Goal: Task Accomplishment & Management: Use online tool/utility

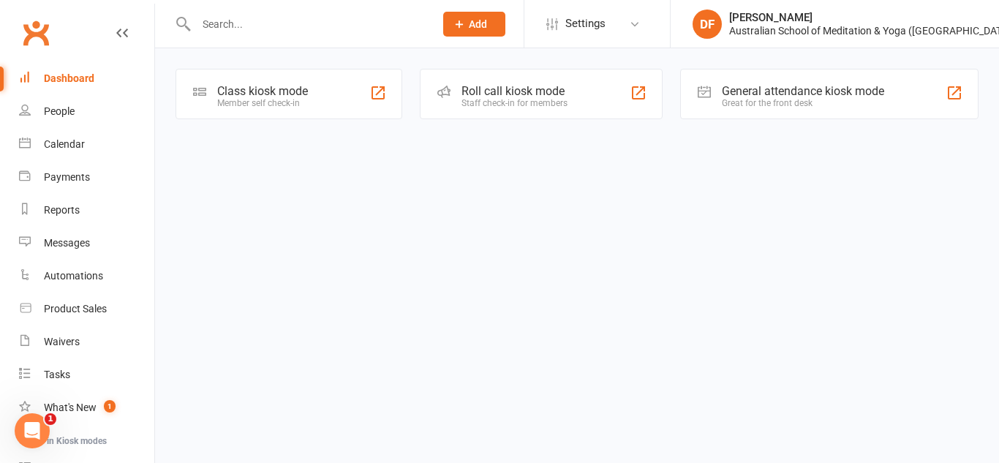
click at [284, 93] on div "Class kiosk mode" at bounding box center [262, 91] width 91 height 14
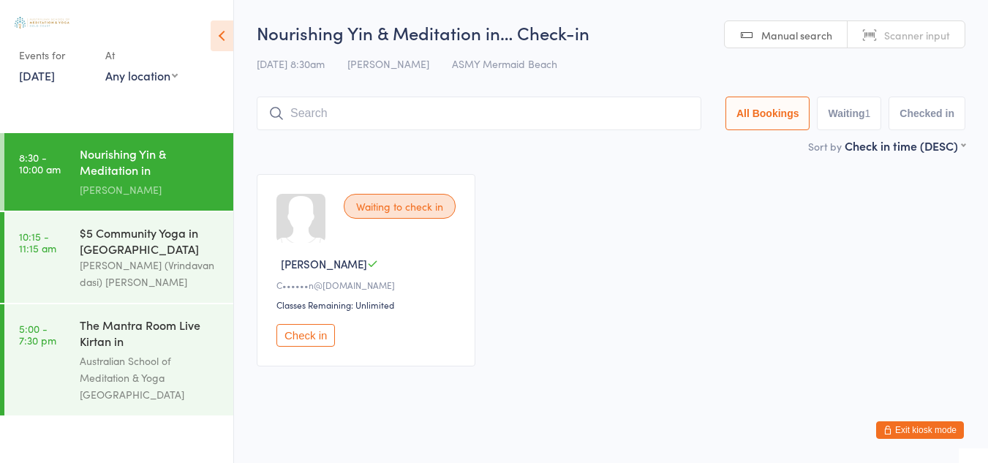
click at [55, 77] on link "[DATE]" at bounding box center [37, 75] width 36 height 16
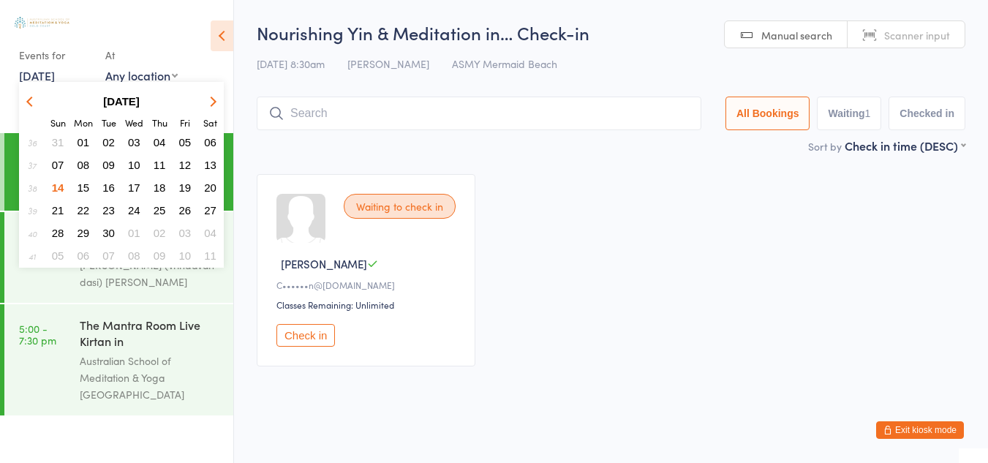
click at [29, 100] on icon "button" at bounding box center [31, 101] width 10 height 10
click at [156, 165] on span "07" at bounding box center [160, 165] width 12 height 12
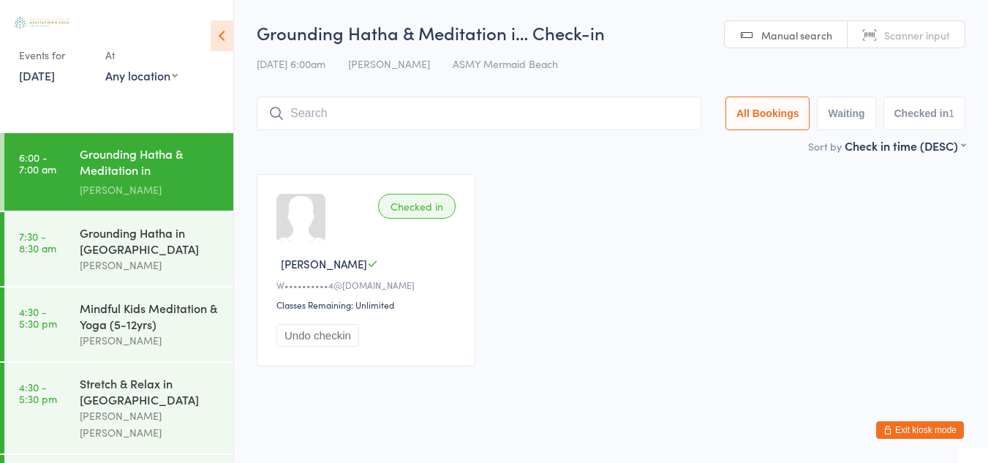
click at [55, 79] on link "[DATE]" at bounding box center [37, 75] width 36 height 16
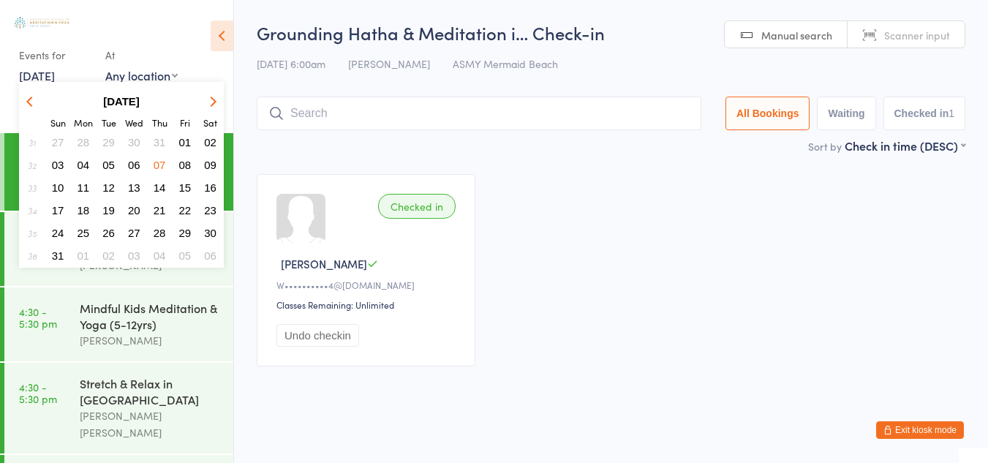
click at [62, 186] on span "10" at bounding box center [58, 187] width 12 height 12
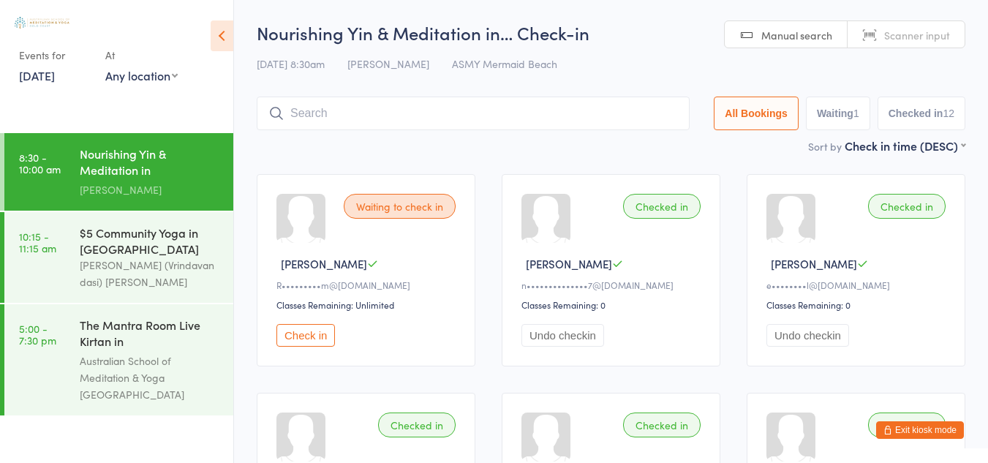
click at [46, 78] on link "[DATE]" at bounding box center [37, 75] width 36 height 16
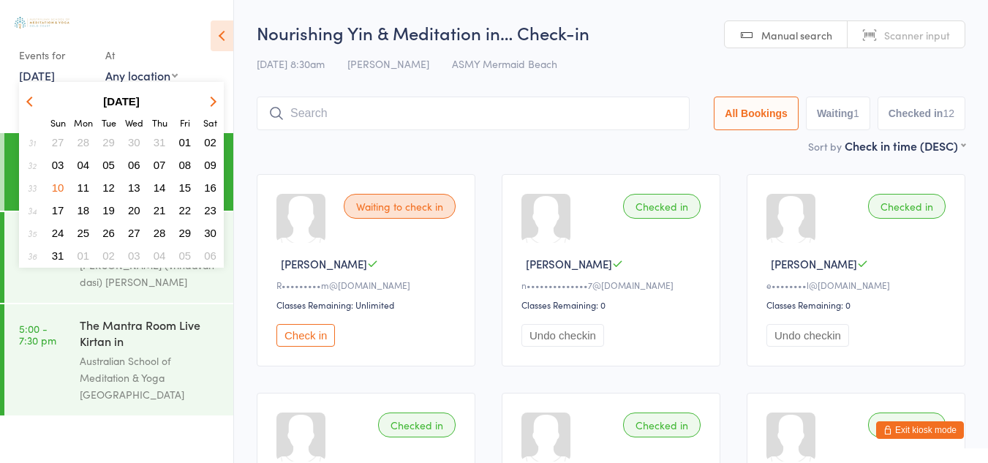
click at [109, 186] on span "12" at bounding box center [108, 187] width 12 height 12
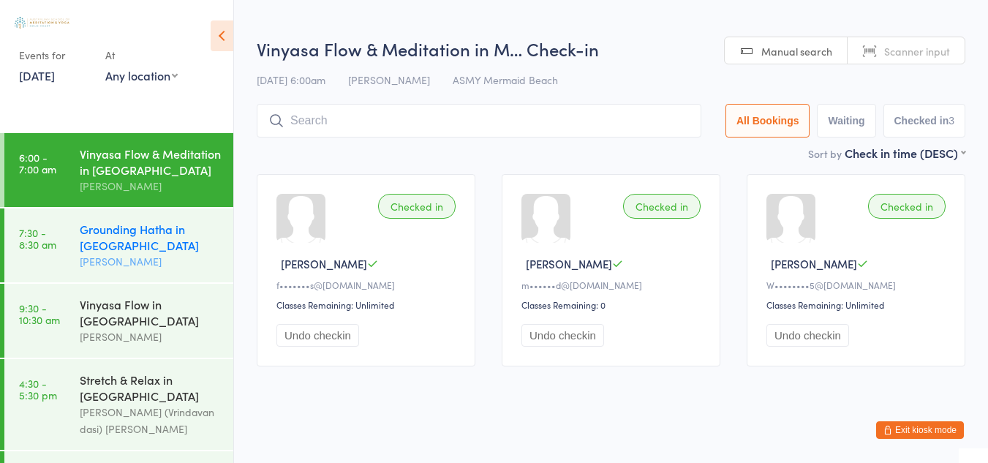
click at [120, 249] on div "Grounding Hatha in [GEOGRAPHIC_DATA]" at bounding box center [150, 237] width 141 height 32
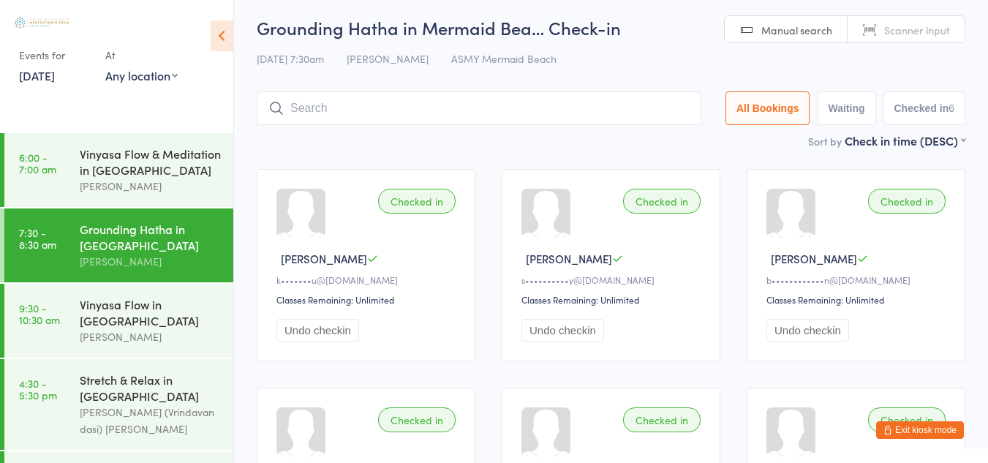
scroll to position [1, 0]
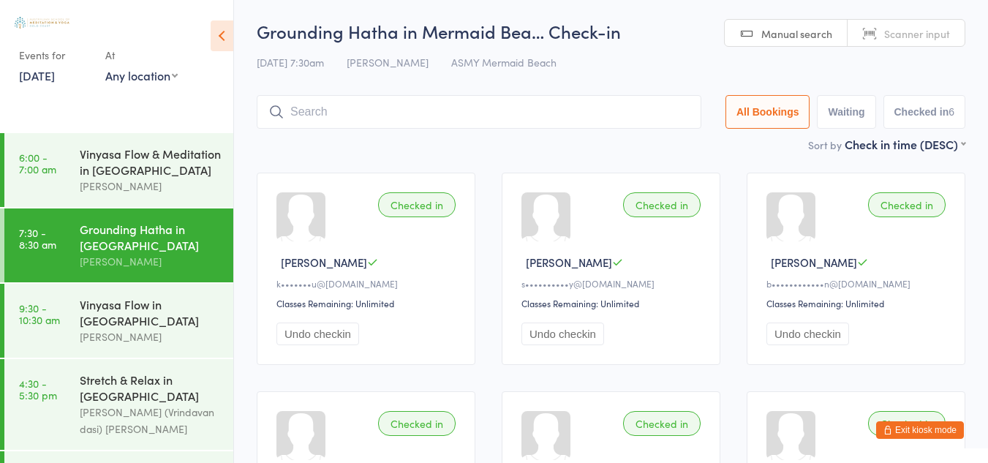
click at [55, 72] on link "[DATE]" at bounding box center [37, 75] width 36 height 16
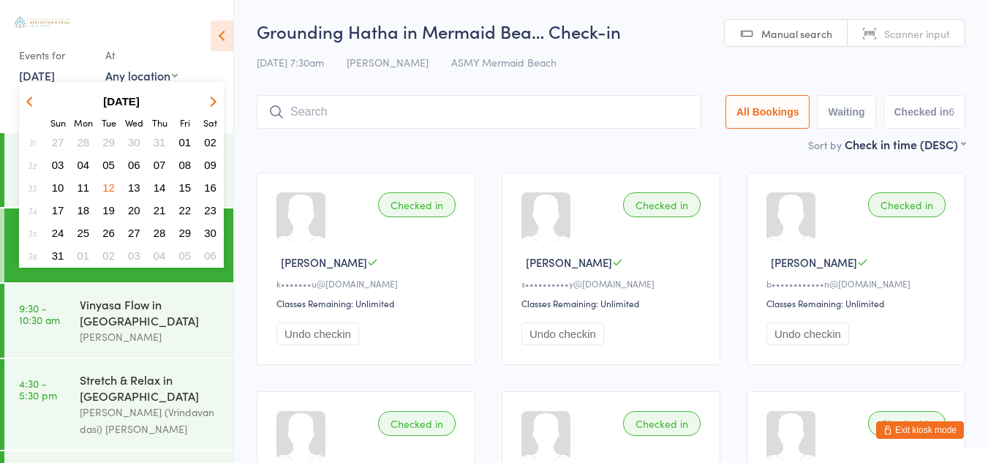
click at [166, 184] on button "14" at bounding box center [159, 188] width 23 height 20
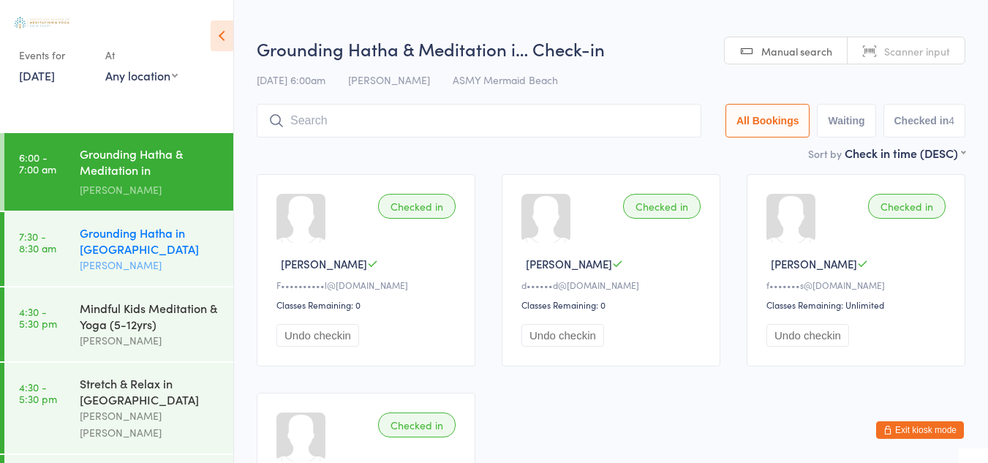
click at [138, 245] on div "Grounding Hatha in [GEOGRAPHIC_DATA]" at bounding box center [150, 241] width 141 height 32
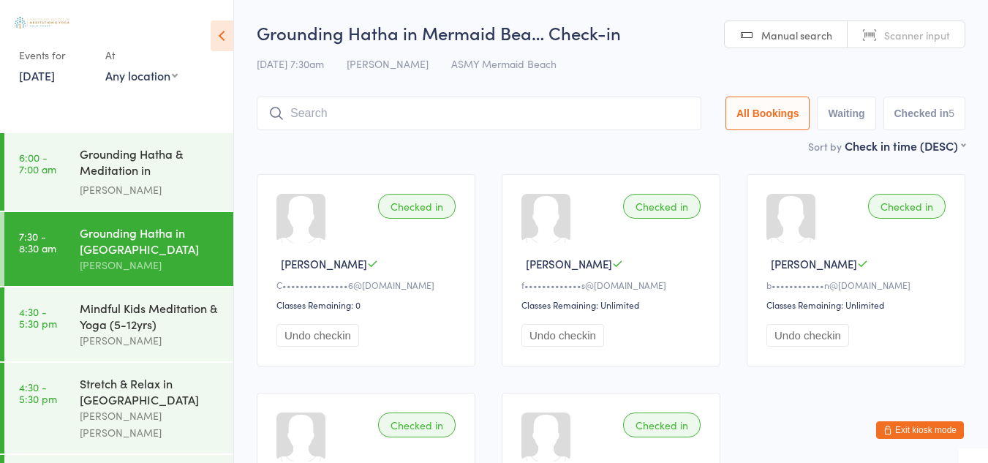
click at [45, 75] on link "[DATE]" at bounding box center [37, 75] width 36 height 16
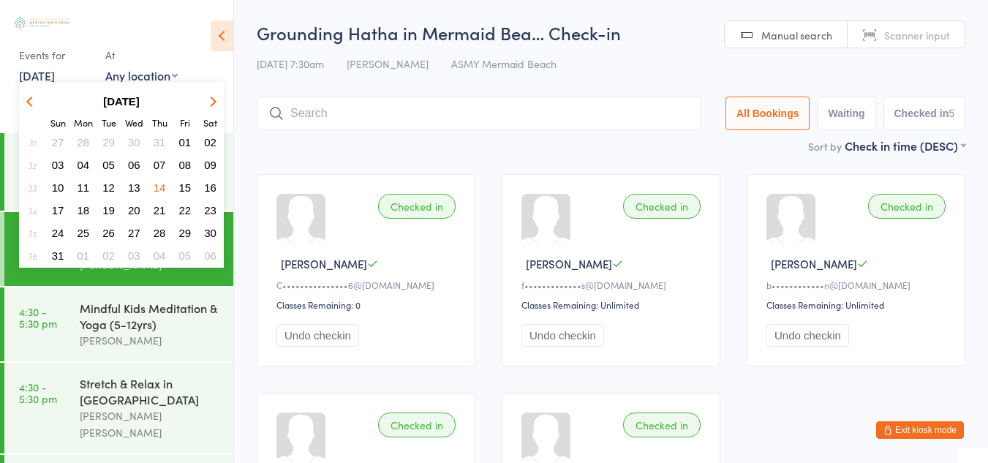
click at [186, 186] on span "15" at bounding box center [185, 187] width 12 height 12
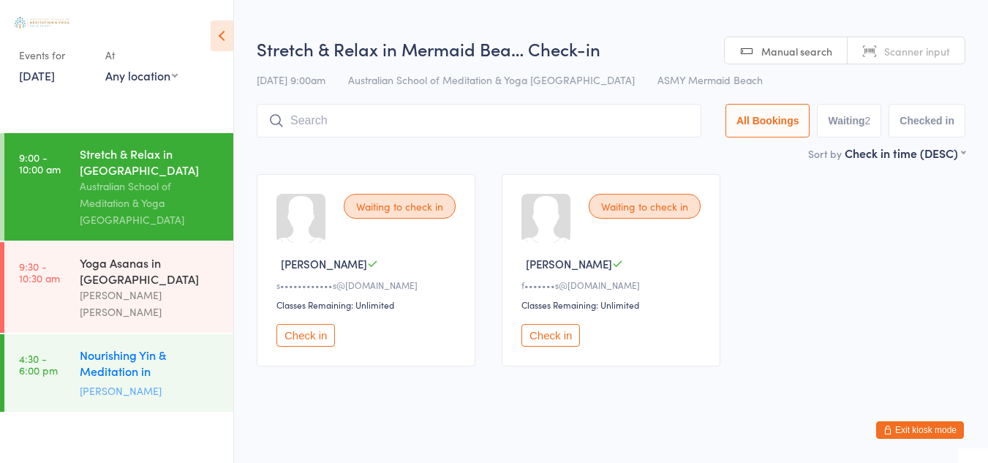
click at [146, 347] on div "Nourishing Yin & Meditation in [GEOGRAPHIC_DATA]" at bounding box center [150, 365] width 141 height 36
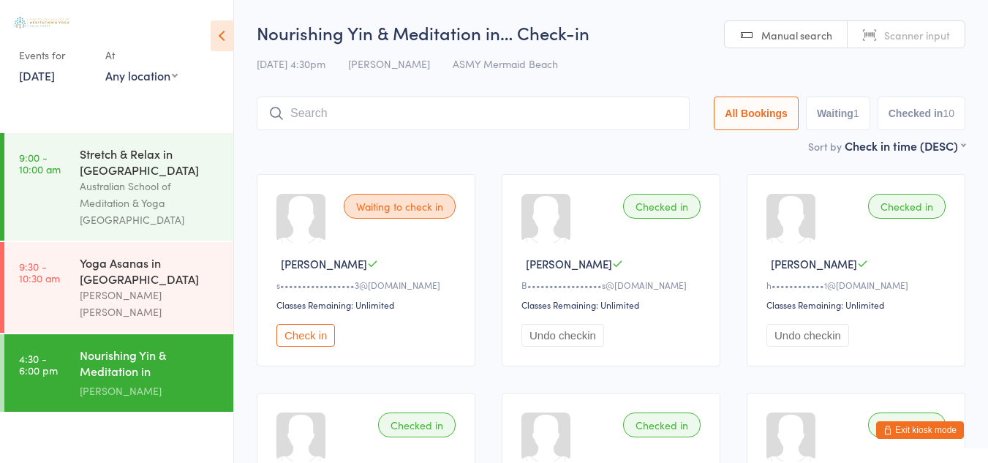
click at [55, 75] on link "[DATE]" at bounding box center [37, 75] width 36 height 16
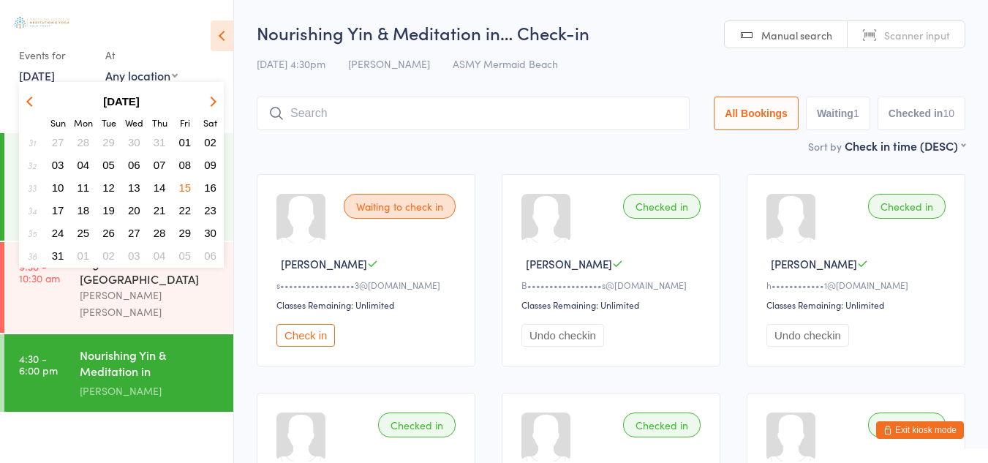
click at [106, 213] on span "19" at bounding box center [108, 210] width 12 height 12
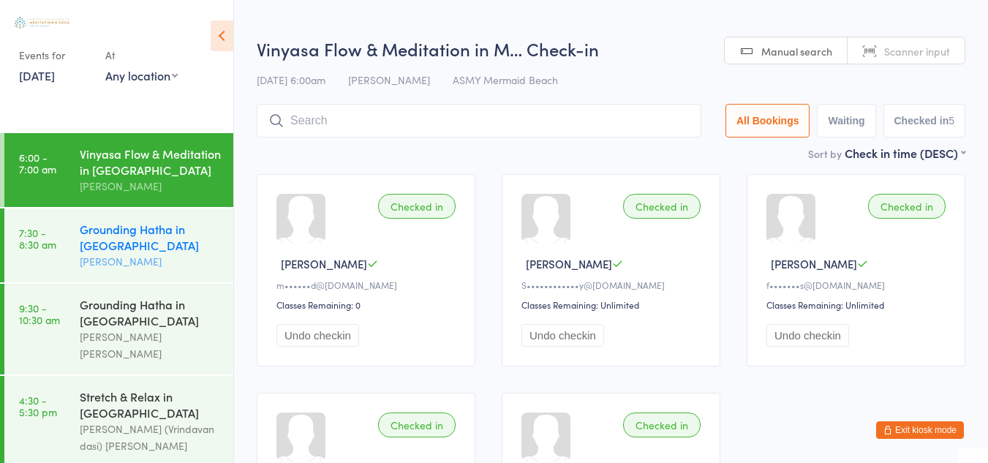
click at [114, 247] on div "Grounding Hatha in [GEOGRAPHIC_DATA]" at bounding box center [150, 237] width 141 height 32
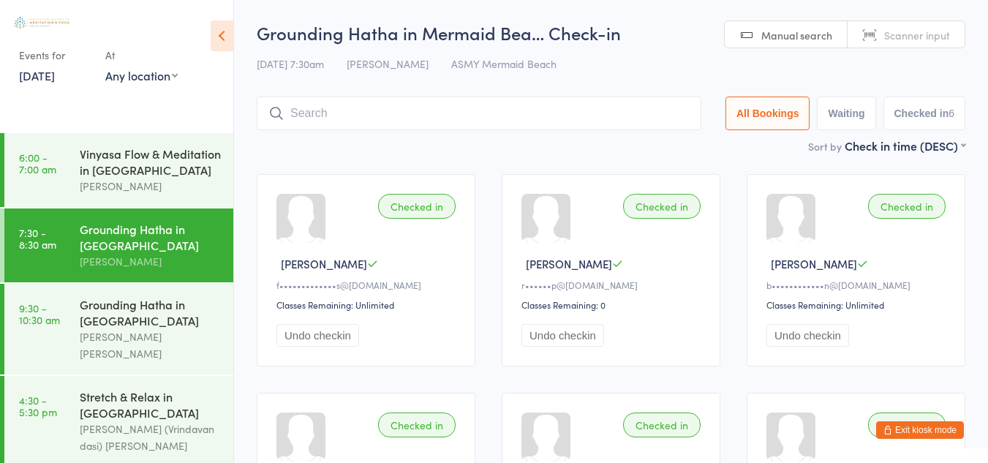
click at [114, 247] on div "Grounding Hatha in [GEOGRAPHIC_DATA]" at bounding box center [150, 237] width 141 height 32
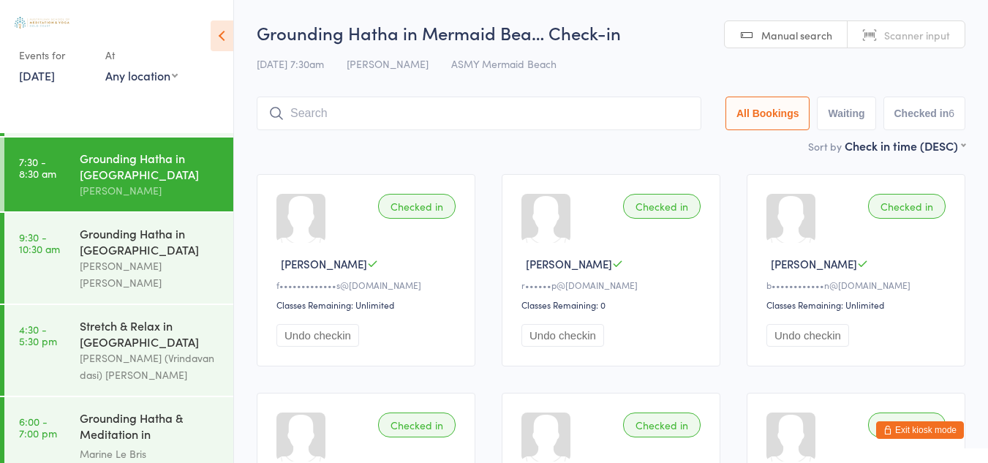
click at [36, 72] on link "[DATE]" at bounding box center [37, 75] width 36 height 16
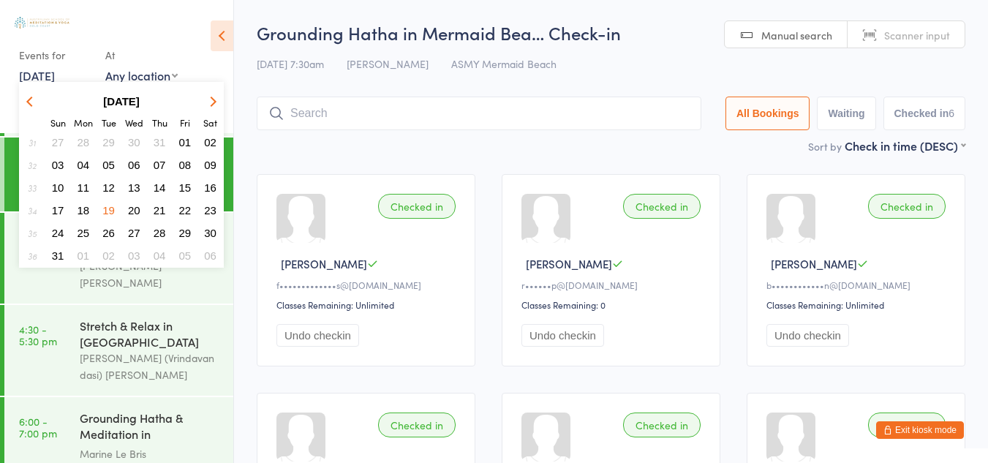
click at [188, 206] on span "22" at bounding box center [185, 210] width 12 height 12
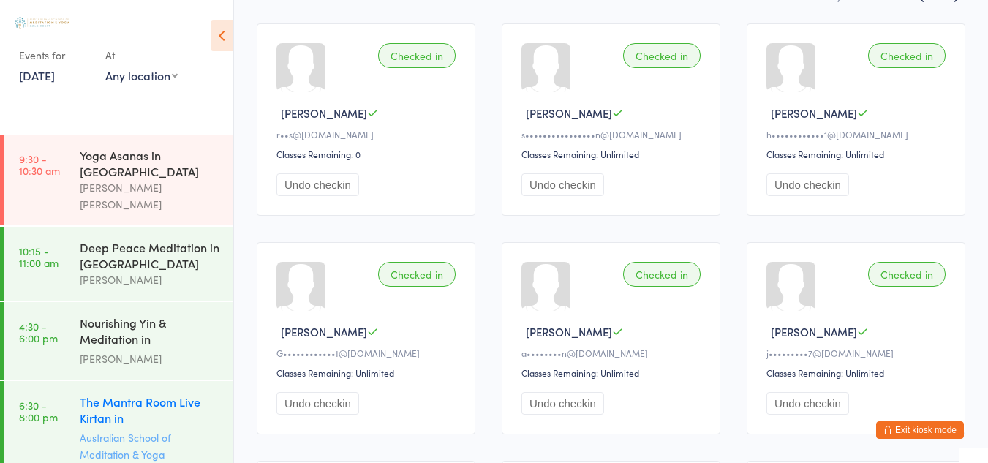
scroll to position [151, 0]
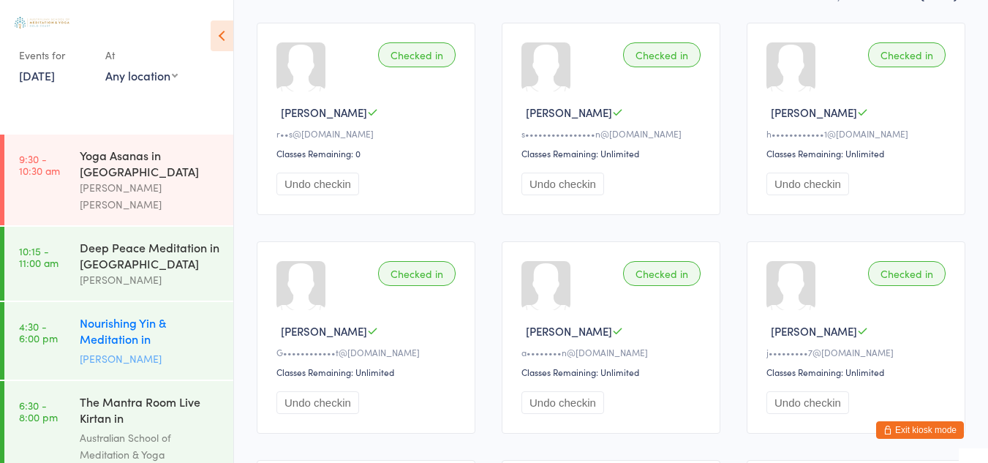
click at [144, 314] on div "Nourishing Yin & Meditation in [GEOGRAPHIC_DATA]" at bounding box center [150, 332] width 141 height 36
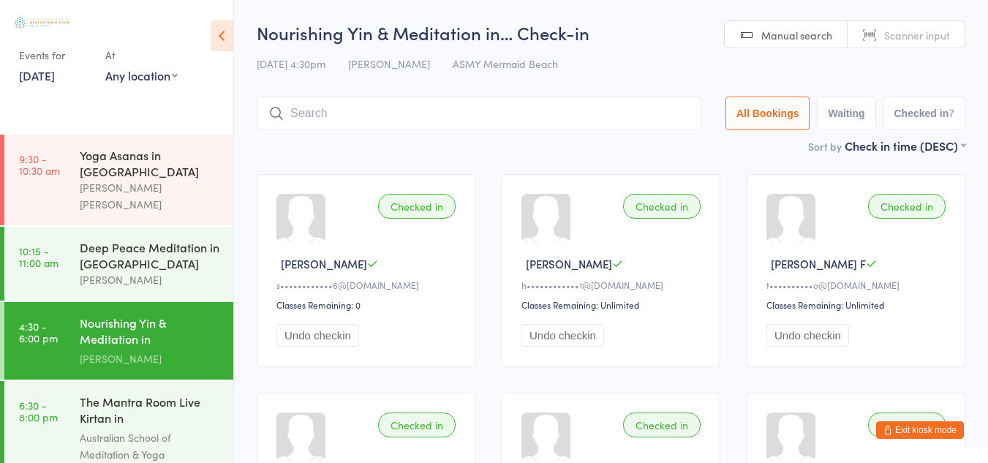
click at [55, 73] on link "[DATE]" at bounding box center [37, 75] width 36 height 16
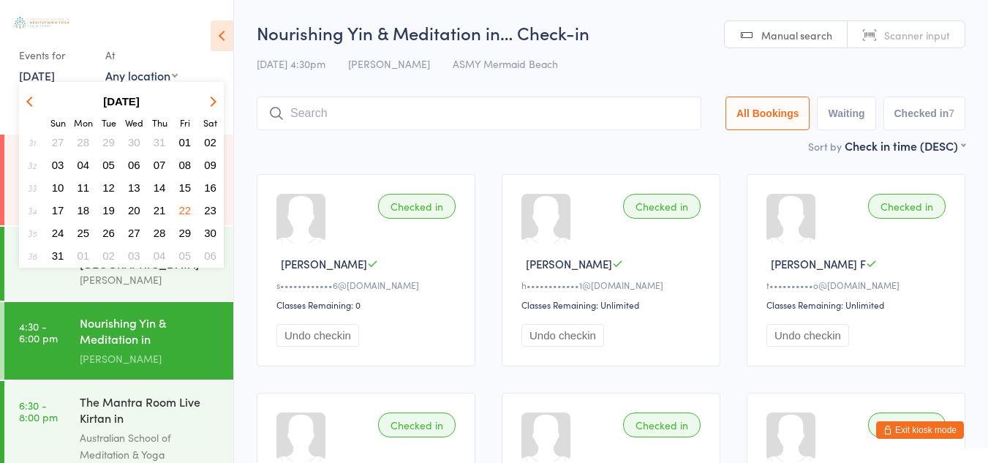
click at [58, 235] on span "24" at bounding box center [58, 233] width 12 height 12
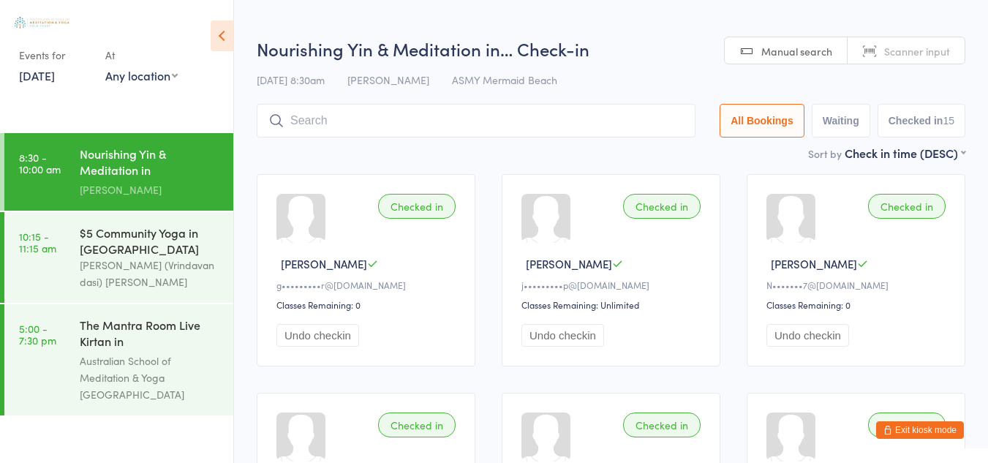
click at [151, 169] on div "Nourishing Yin & Meditation in [GEOGRAPHIC_DATA]" at bounding box center [150, 164] width 141 height 36
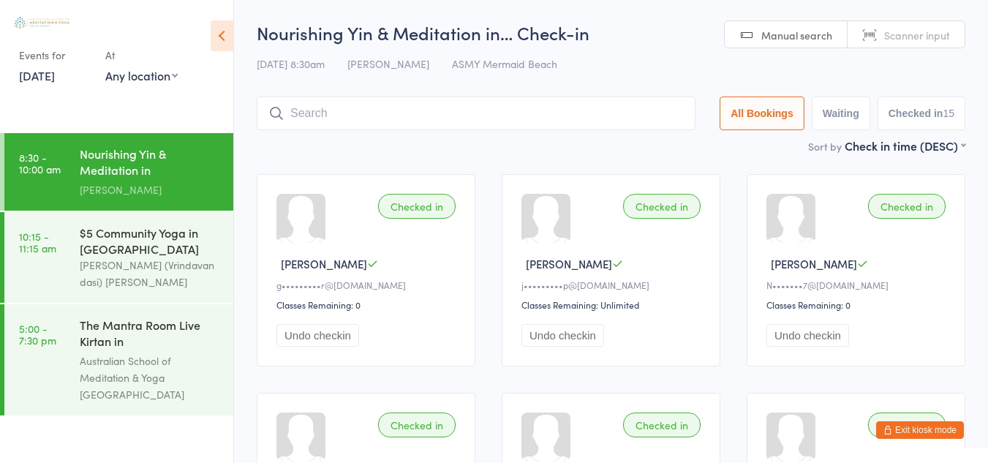
click at [54, 69] on link "[DATE]" at bounding box center [37, 75] width 36 height 16
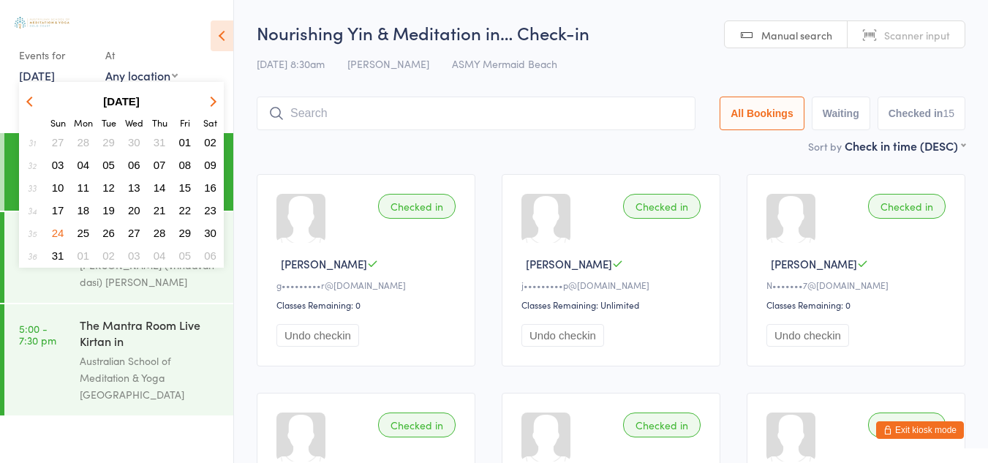
click at [104, 229] on span "26" at bounding box center [108, 233] width 12 height 12
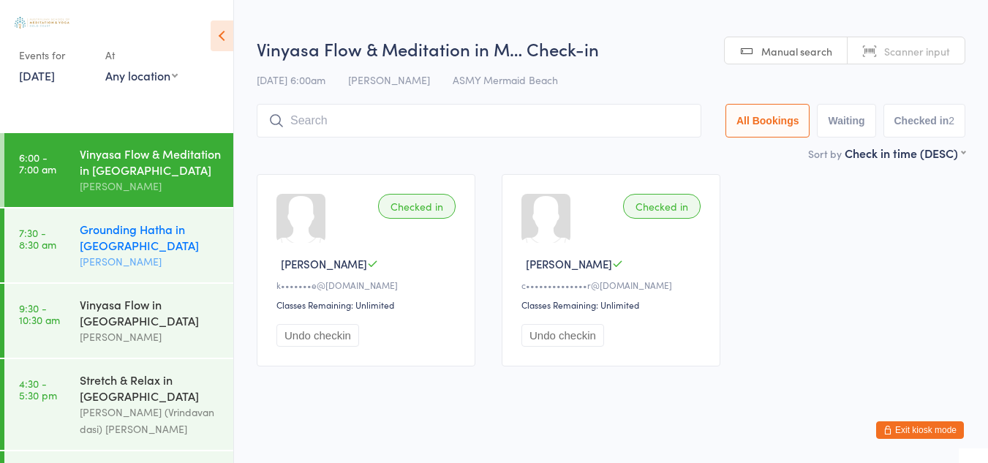
click at [106, 250] on div "Grounding Hatha in [GEOGRAPHIC_DATA]" at bounding box center [150, 237] width 141 height 32
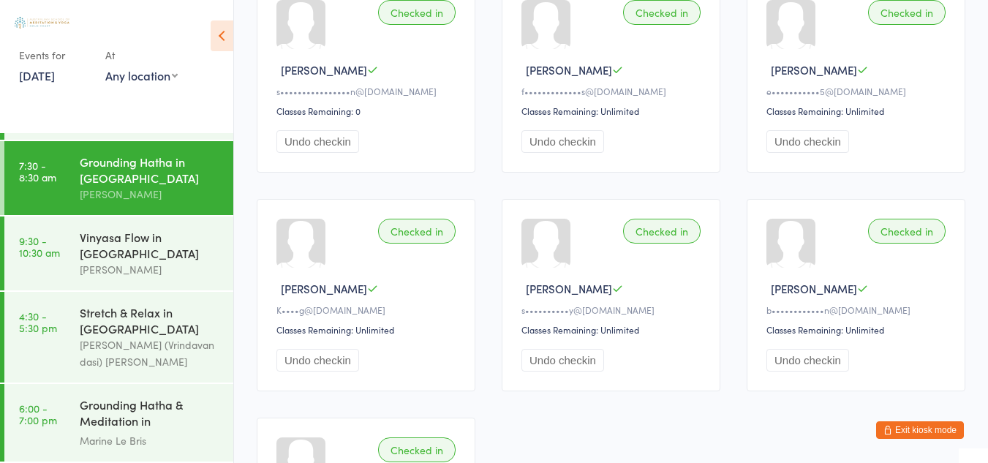
scroll to position [192, 0]
click at [55, 74] on link "[DATE]" at bounding box center [37, 75] width 36 height 16
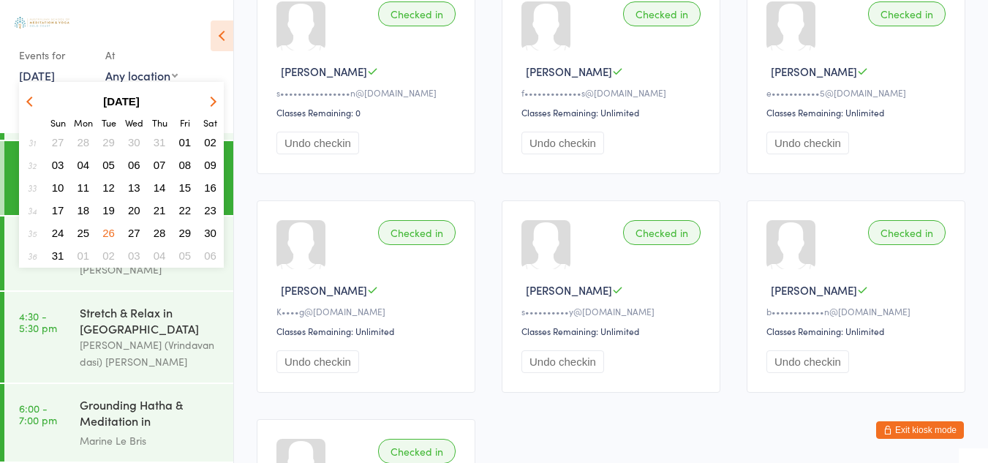
click at [162, 230] on span "28" at bounding box center [160, 233] width 12 height 12
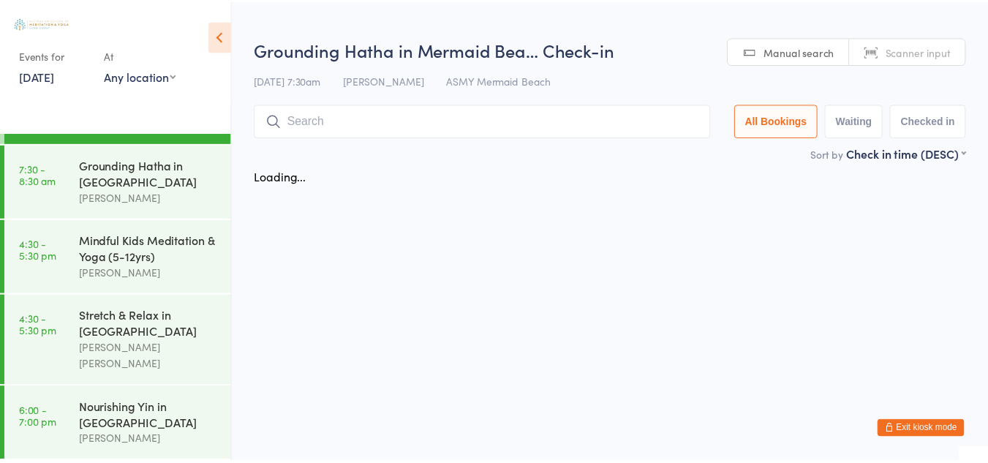
scroll to position [50, 0]
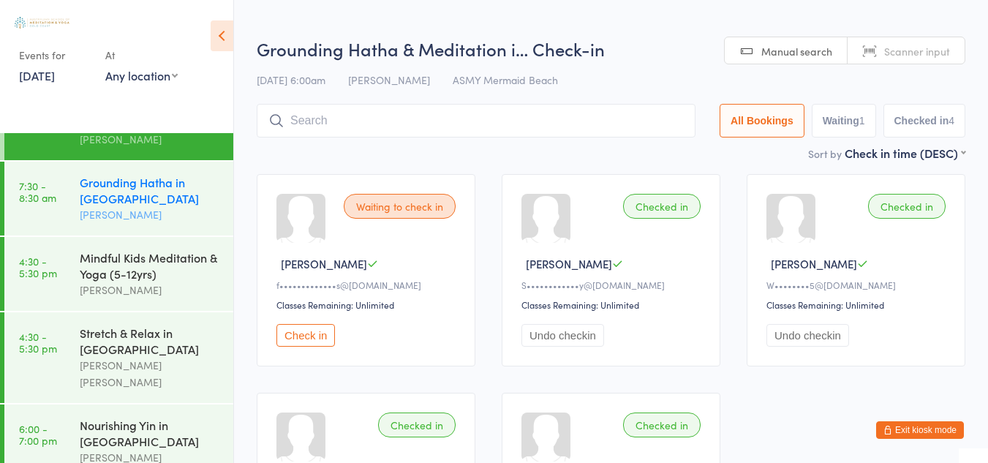
click at [132, 190] on div "Grounding Hatha in [GEOGRAPHIC_DATA]" at bounding box center [150, 190] width 141 height 32
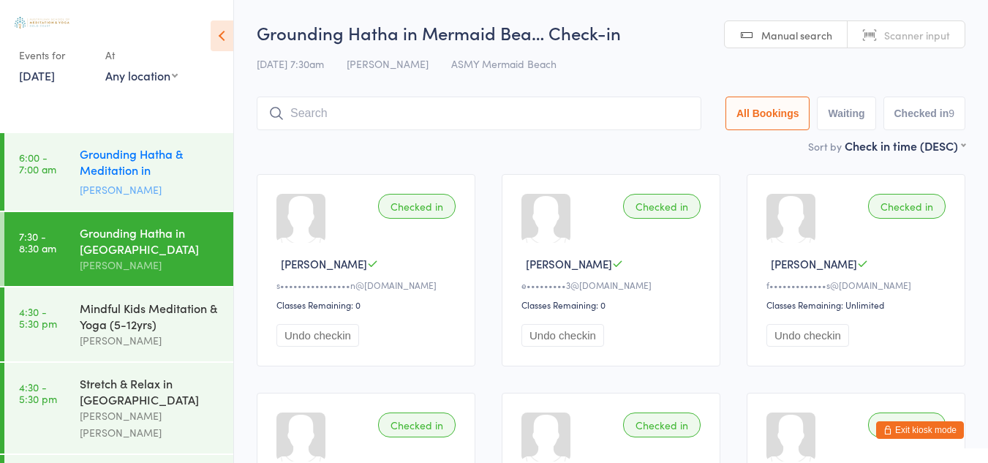
click at [118, 170] on div "Grounding Hatha & Meditation in [GEOGRAPHIC_DATA]" at bounding box center [150, 164] width 141 height 36
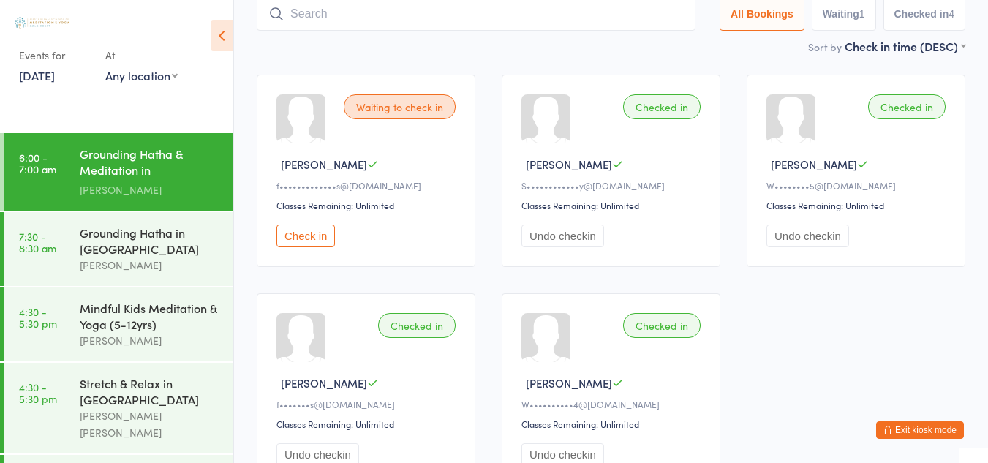
scroll to position [157, 0]
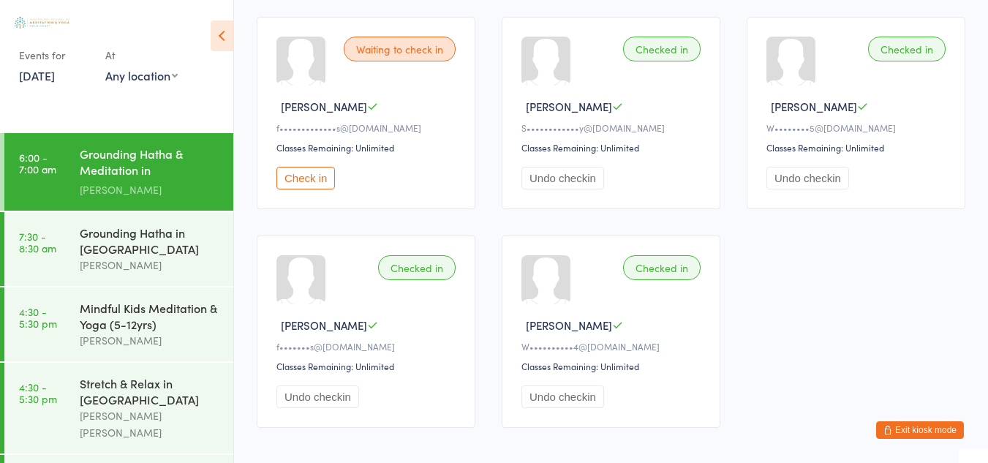
click at [313, 183] on button "Check in" at bounding box center [305, 178] width 59 height 23
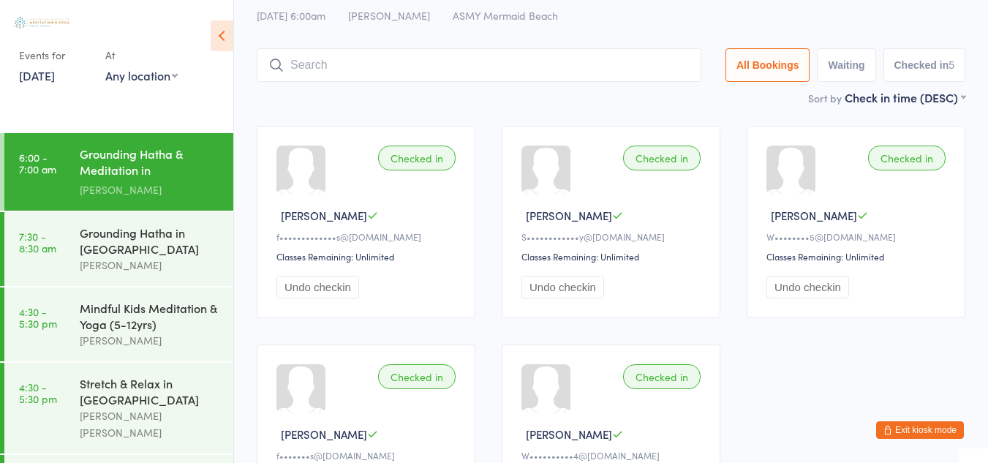
scroll to position [50, 0]
click at [330, 293] on button "Undo checkin" at bounding box center [317, 285] width 83 height 23
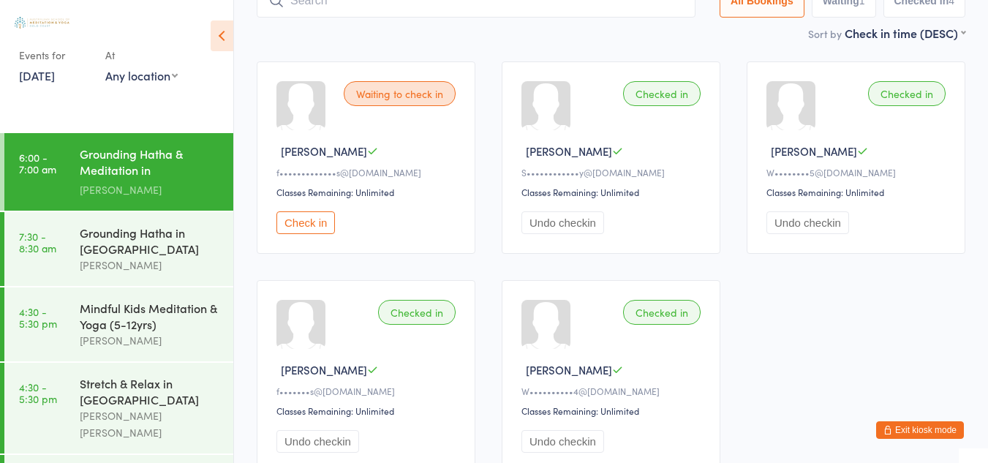
scroll to position [112, 0]
click at [122, 239] on div "Grounding Hatha in [GEOGRAPHIC_DATA]" at bounding box center [150, 241] width 141 height 32
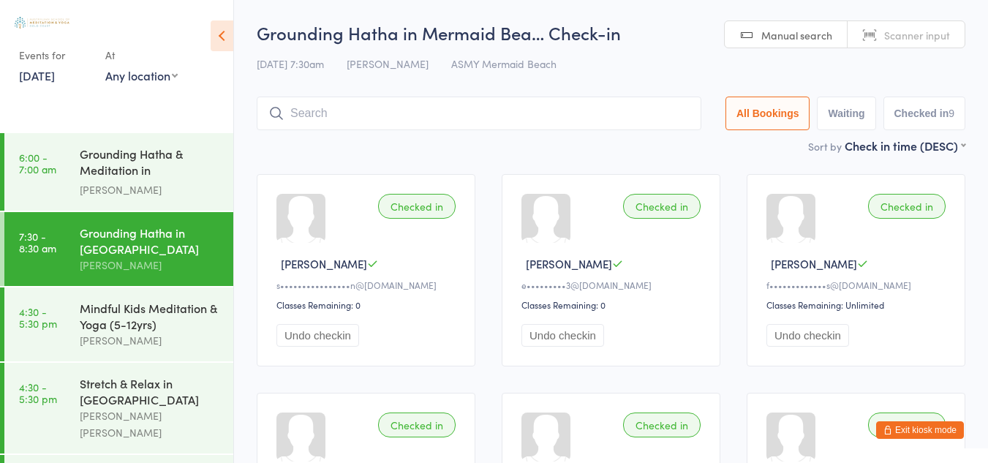
click at [55, 78] on link "[DATE]" at bounding box center [37, 75] width 36 height 16
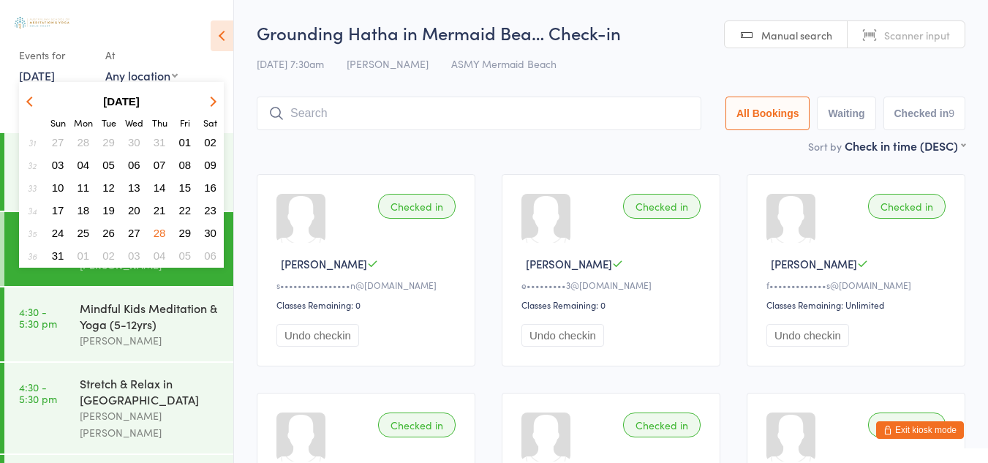
click at [185, 236] on span "29" at bounding box center [185, 233] width 12 height 12
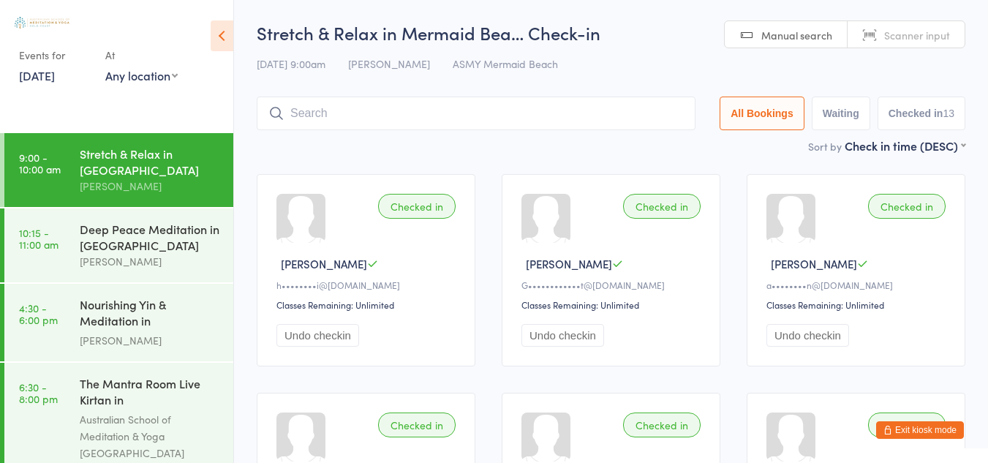
click at [55, 75] on link "[DATE]" at bounding box center [37, 75] width 36 height 16
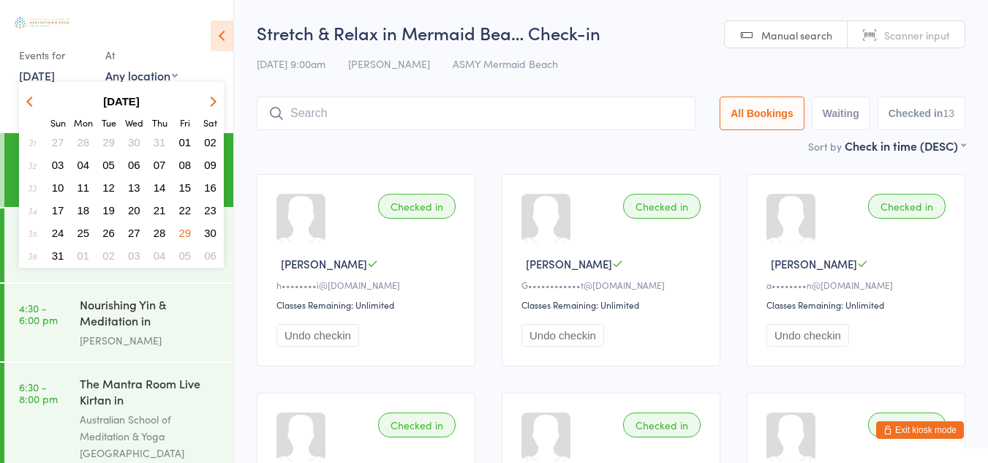
click at [45, 80] on link "[DATE]" at bounding box center [37, 75] width 36 height 16
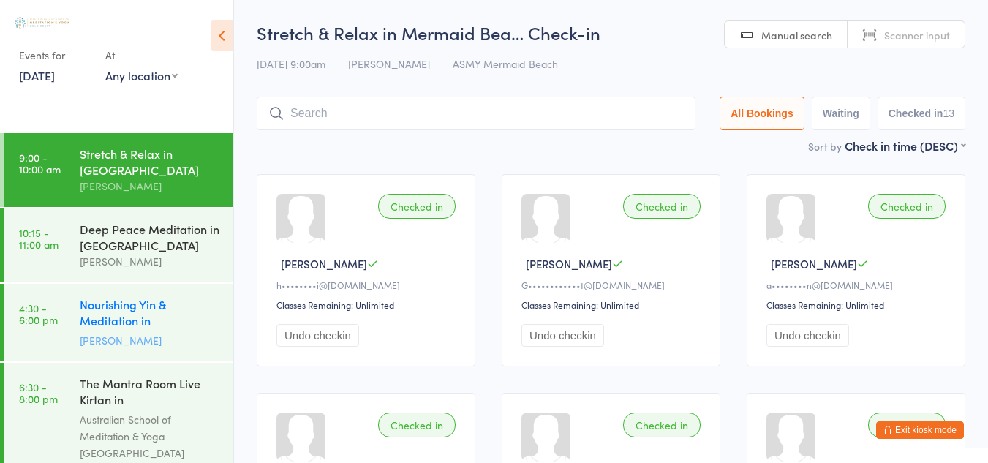
click at [138, 325] on div "Nourishing Yin & Meditation in [GEOGRAPHIC_DATA]" at bounding box center [150, 314] width 141 height 36
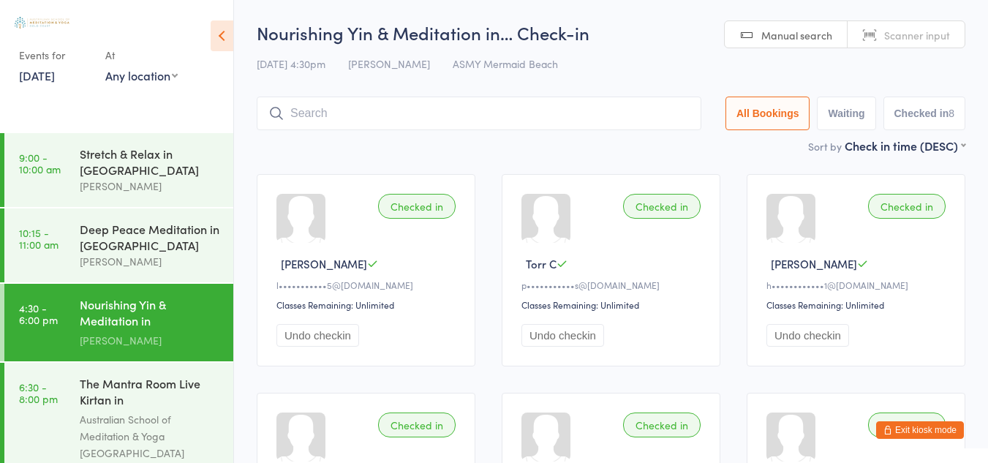
click at [37, 71] on link "[DATE]" at bounding box center [37, 75] width 36 height 16
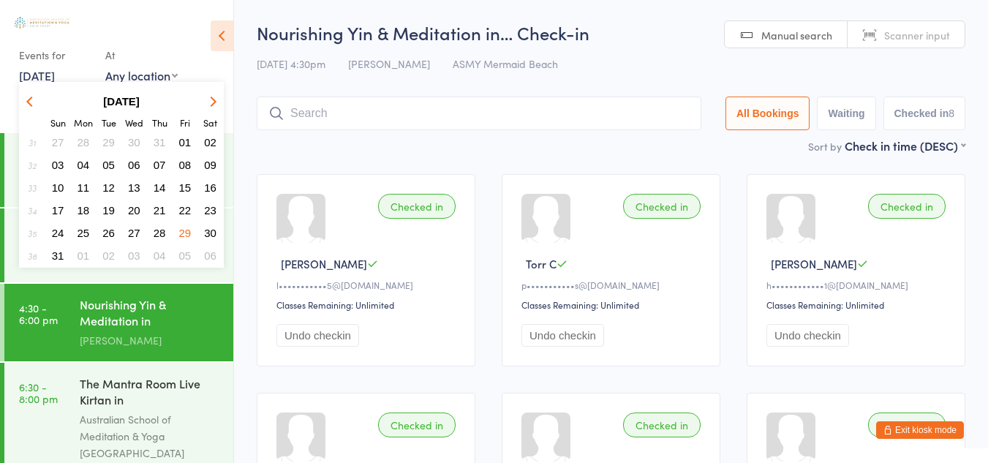
click at [58, 256] on span "31" at bounding box center [58, 255] width 12 height 12
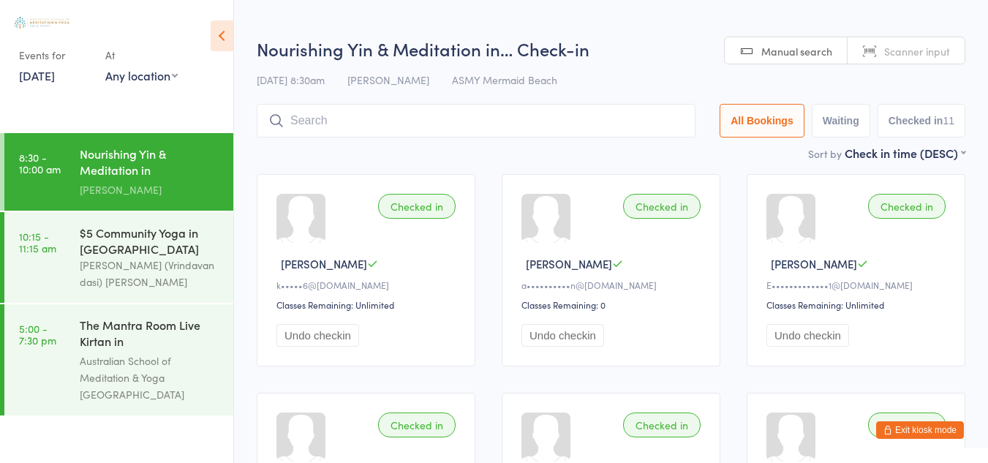
click at [142, 181] on div "Nourishing Yin & Meditation in [GEOGRAPHIC_DATA]" at bounding box center [150, 164] width 141 height 36
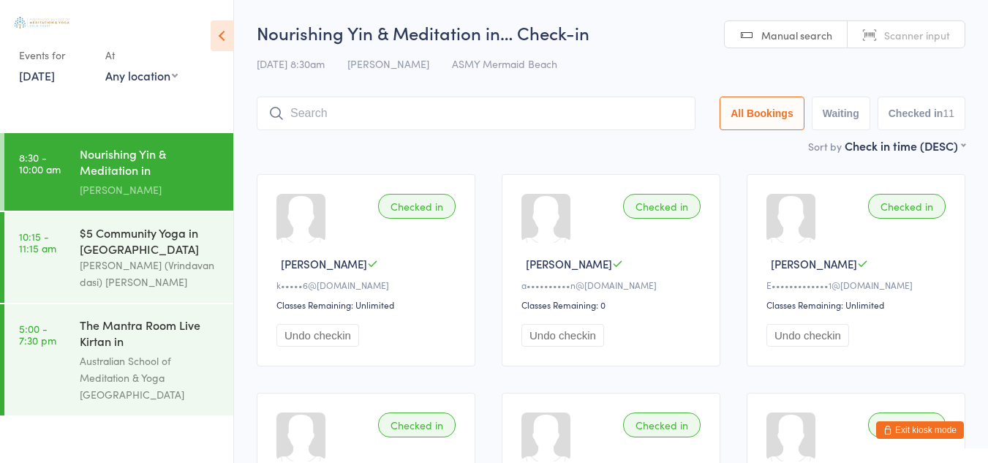
click at [37, 72] on link "[DATE]" at bounding box center [37, 75] width 36 height 16
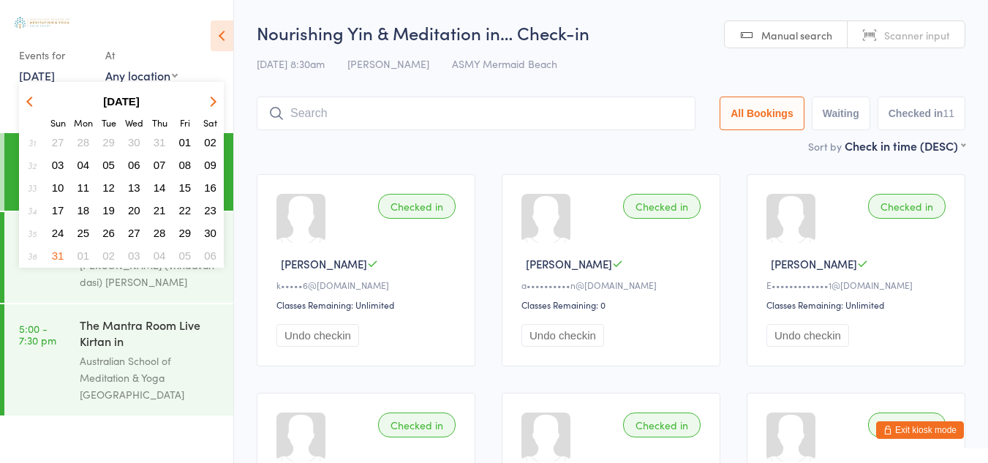
click at [214, 101] on icon "button" at bounding box center [211, 101] width 10 height 10
click at [52, 162] on span "07" at bounding box center [58, 165] width 12 height 12
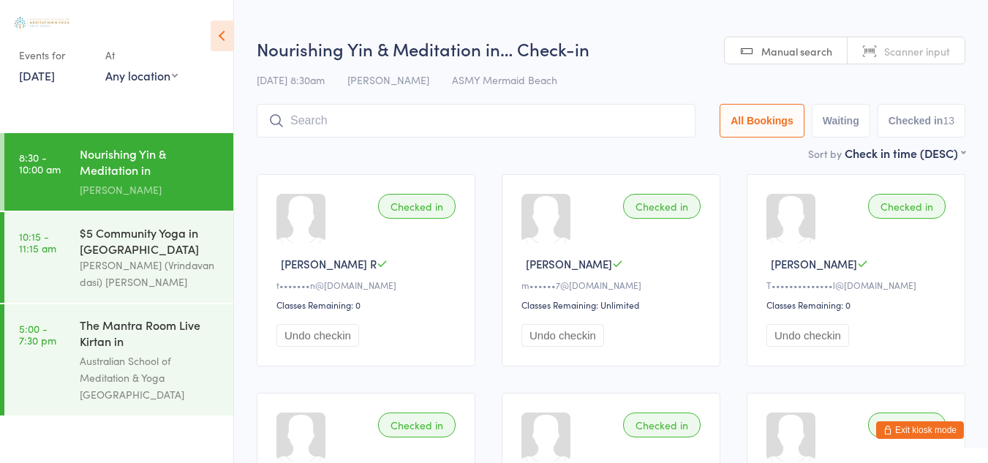
click at [127, 167] on div "Nourishing Yin & Meditation in [GEOGRAPHIC_DATA]" at bounding box center [150, 164] width 141 height 36
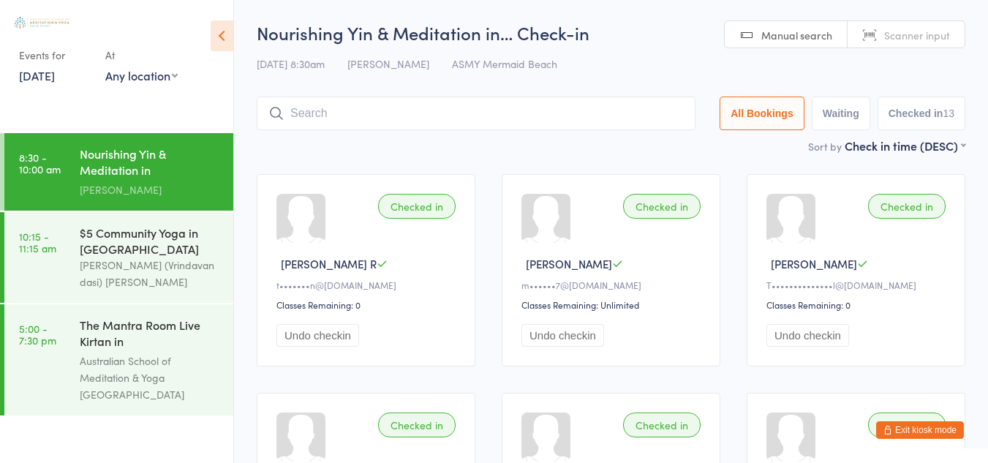
click at [39, 79] on link "[DATE]" at bounding box center [37, 75] width 36 height 16
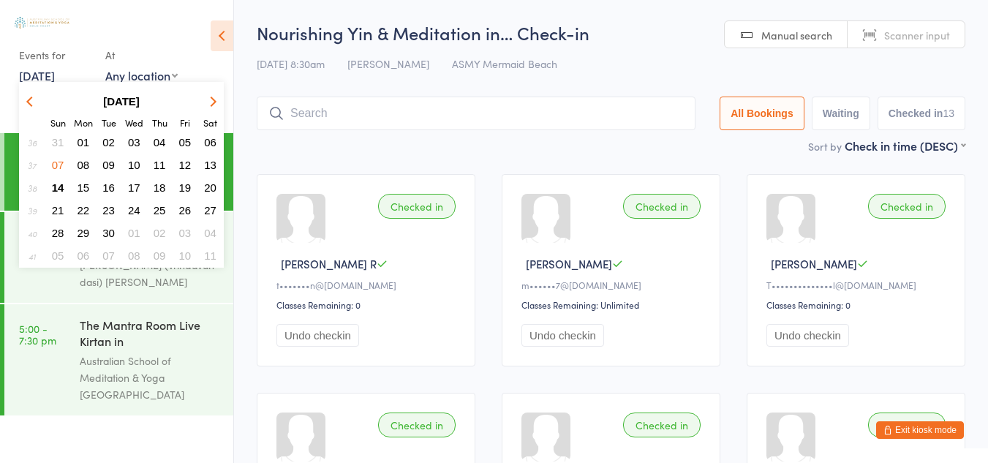
click at [110, 163] on span "09" at bounding box center [108, 165] width 12 height 12
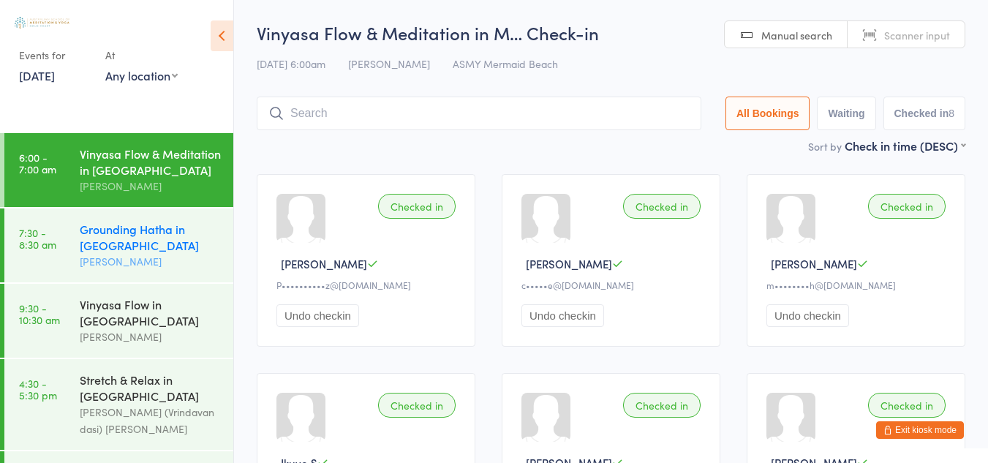
click at [134, 263] on div "[PERSON_NAME]" at bounding box center [150, 261] width 141 height 17
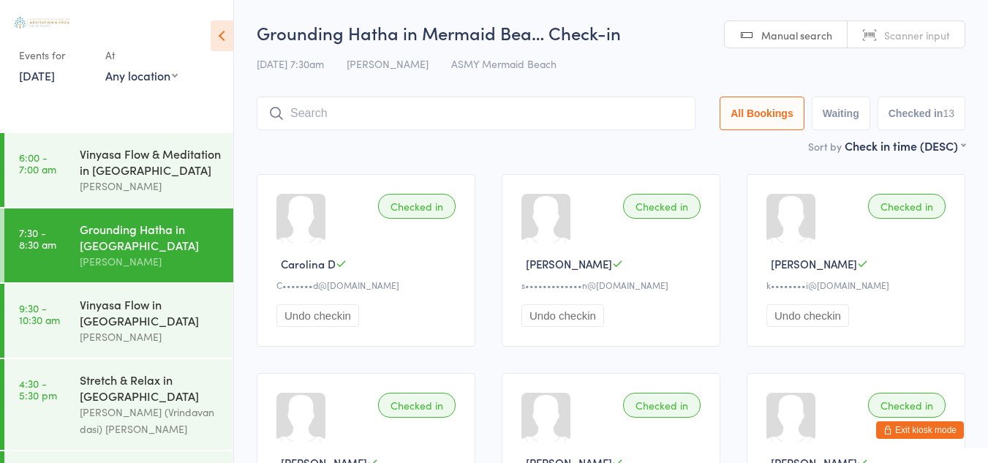
click at [40, 69] on link "[DATE]" at bounding box center [37, 75] width 36 height 16
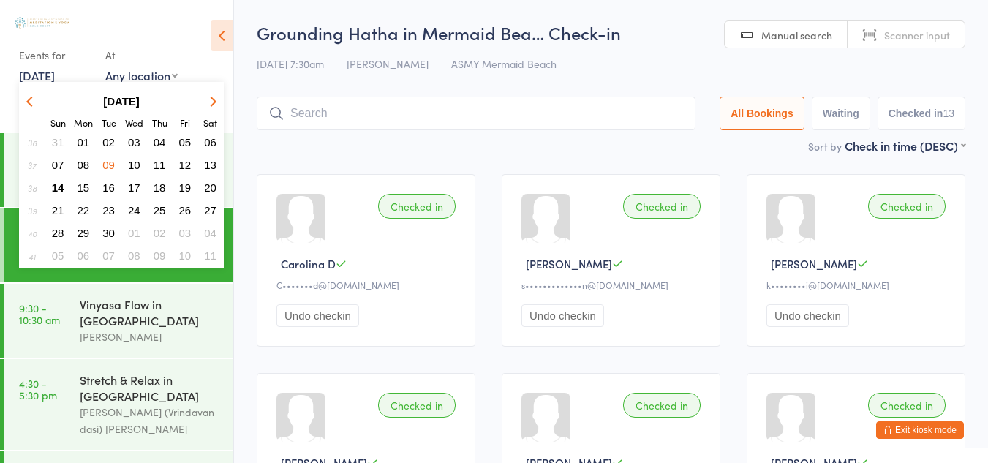
click at [159, 164] on span "11" at bounding box center [160, 165] width 12 height 12
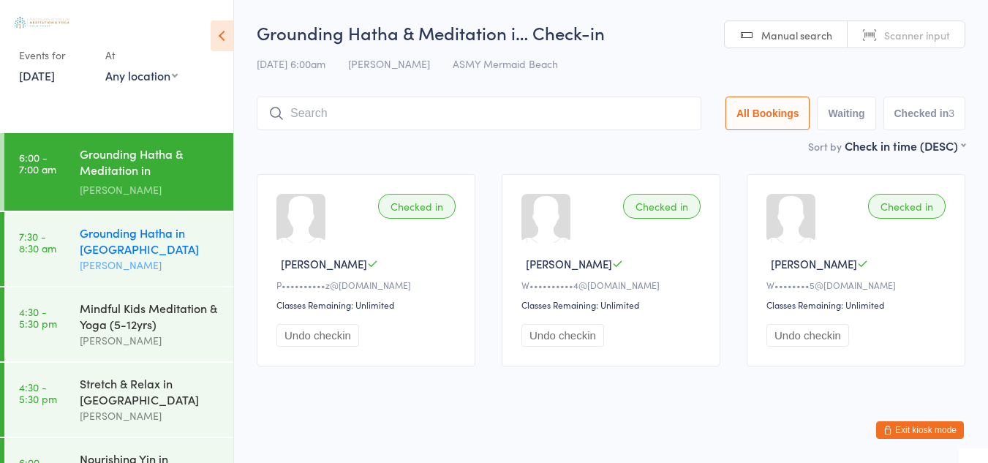
click at [118, 247] on div "Grounding Hatha in [GEOGRAPHIC_DATA]" at bounding box center [150, 241] width 141 height 32
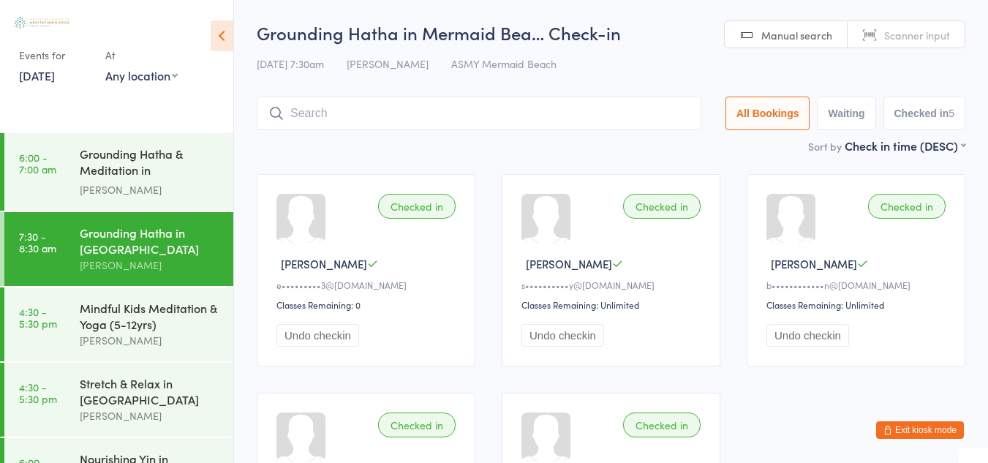
click at [55, 72] on link "[DATE]" at bounding box center [37, 75] width 36 height 16
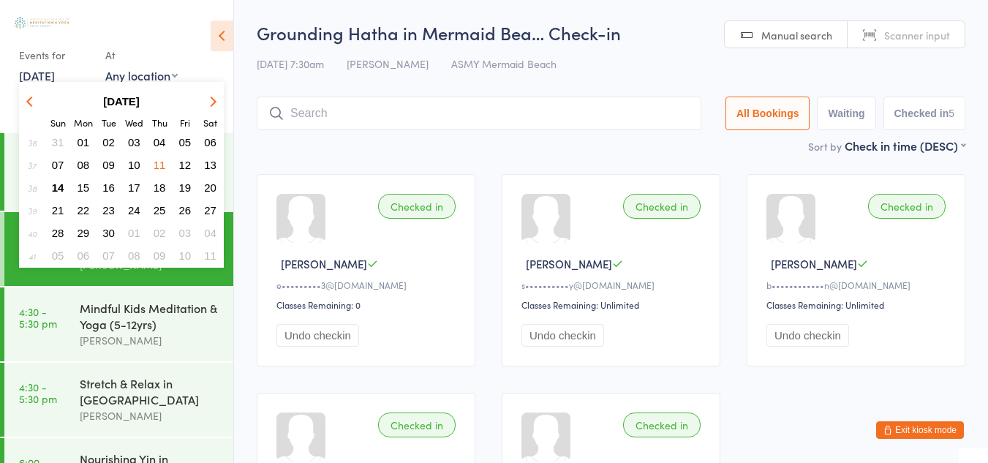
click at [183, 165] on span "12" at bounding box center [185, 165] width 12 height 12
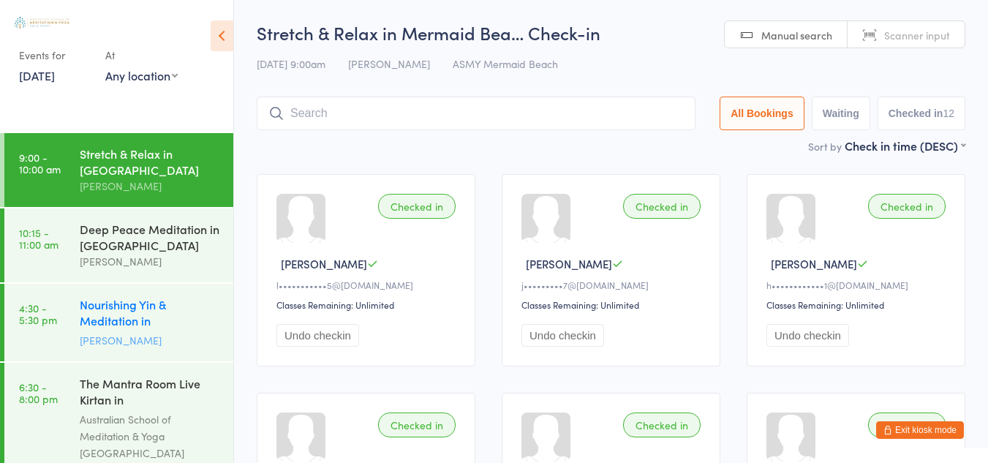
click at [131, 317] on div "Nourishing Yin & Meditation in [GEOGRAPHIC_DATA]" at bounding box center [150, 314] width 141 height 36
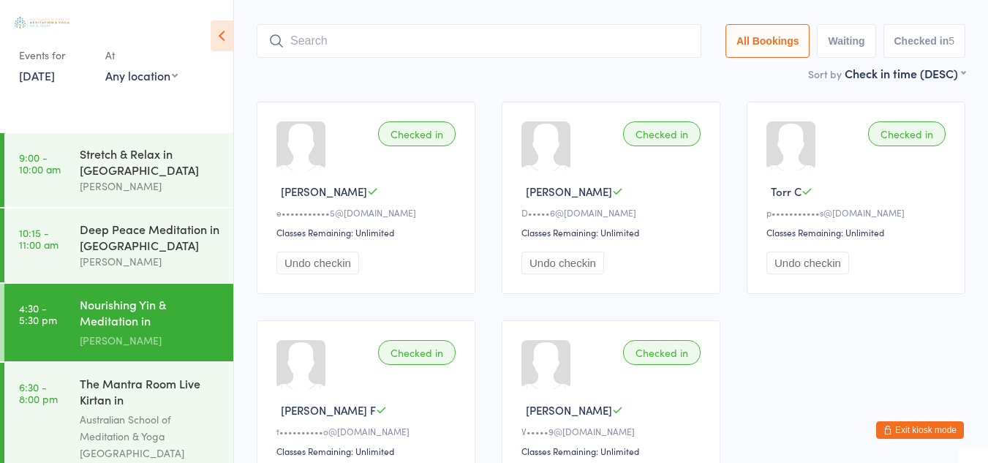
scroll to position [71, 0]
